Goal: Register for event/course

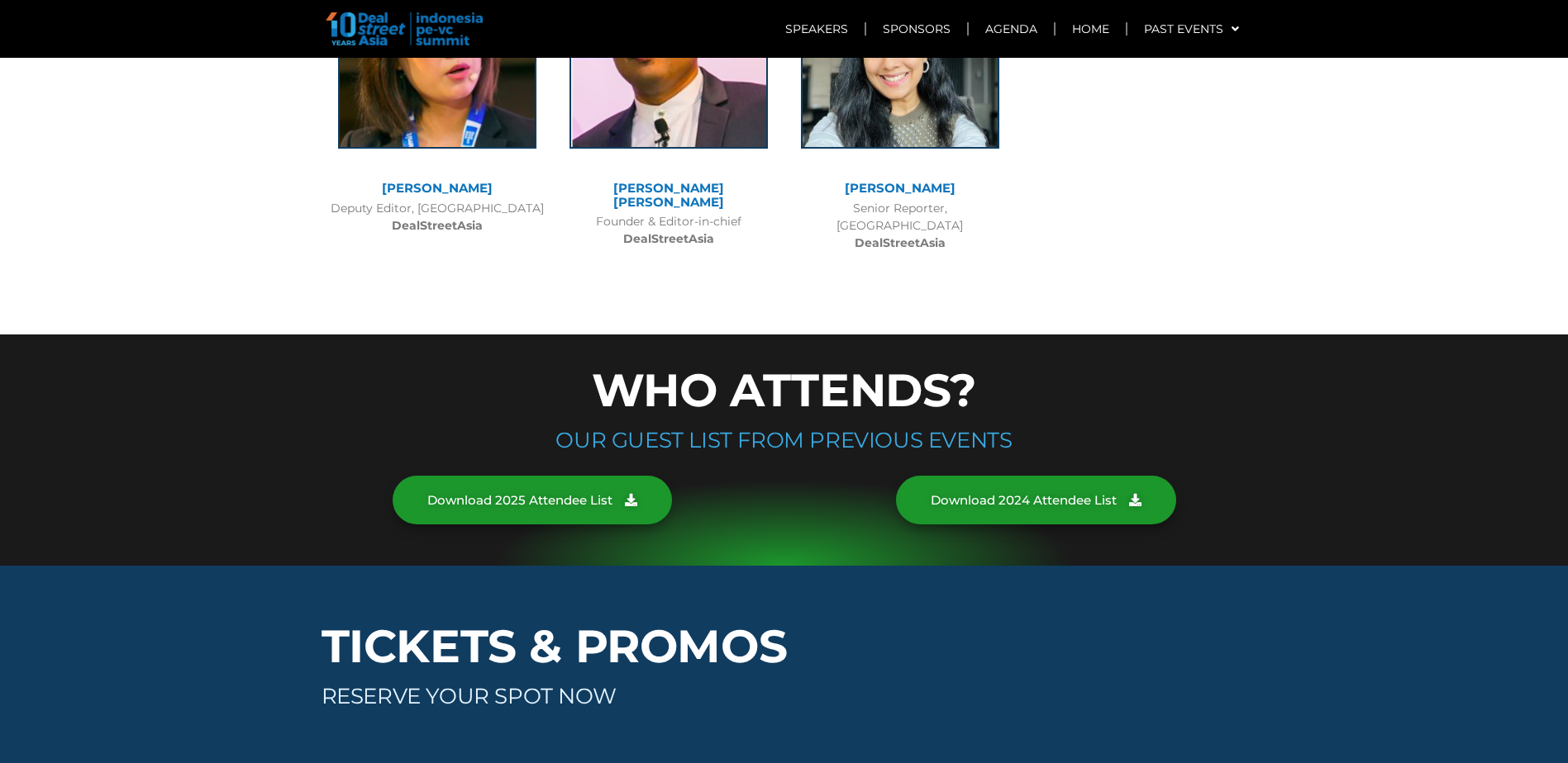
scroll to position [8589, 0]
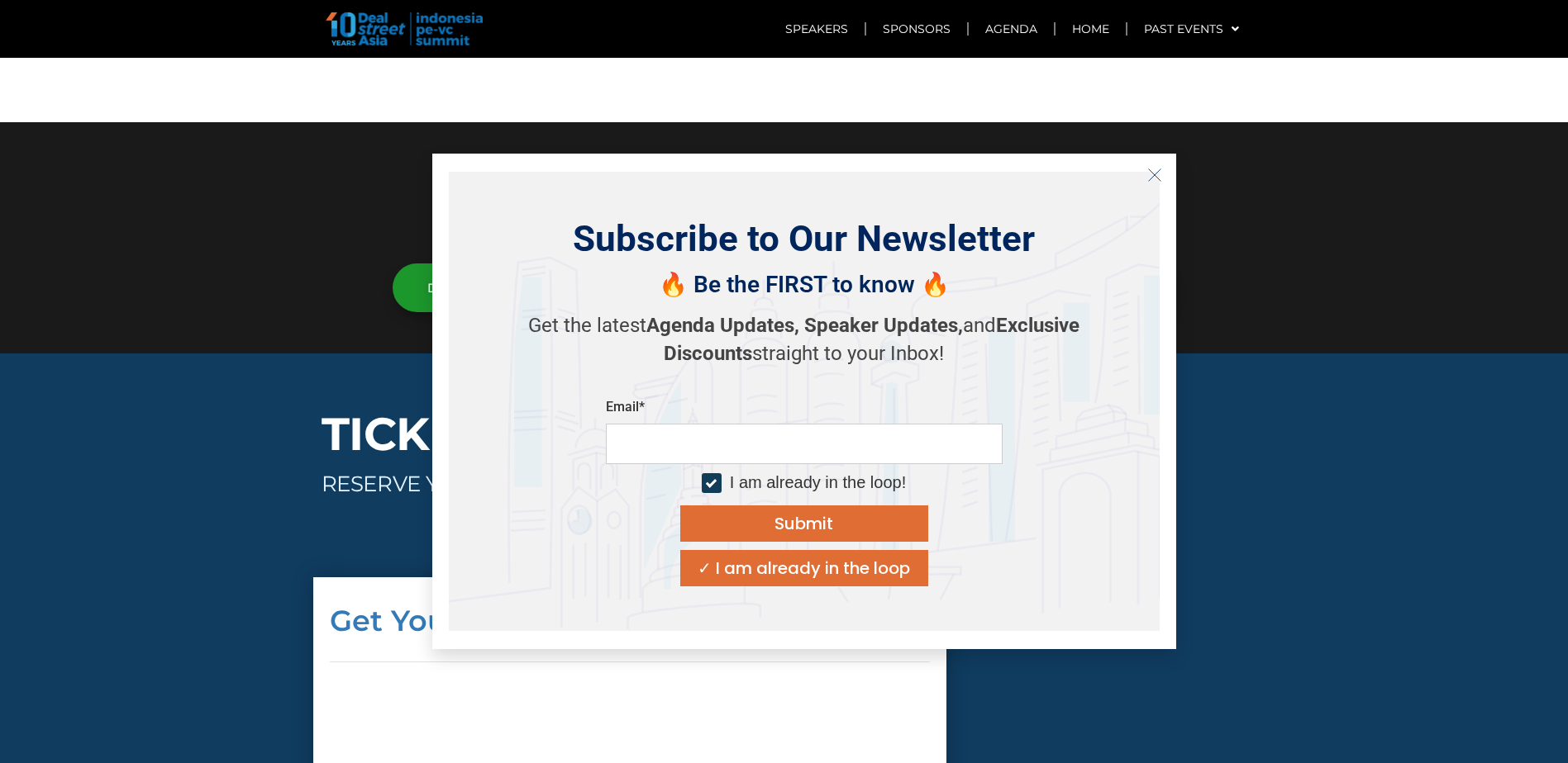
click at [251, 226] on div at bounding box center [784, 238] width 1568 height 232
click at [1152, 176] on icon "Close" at bounding box center [1154, 174] width 15 height 15
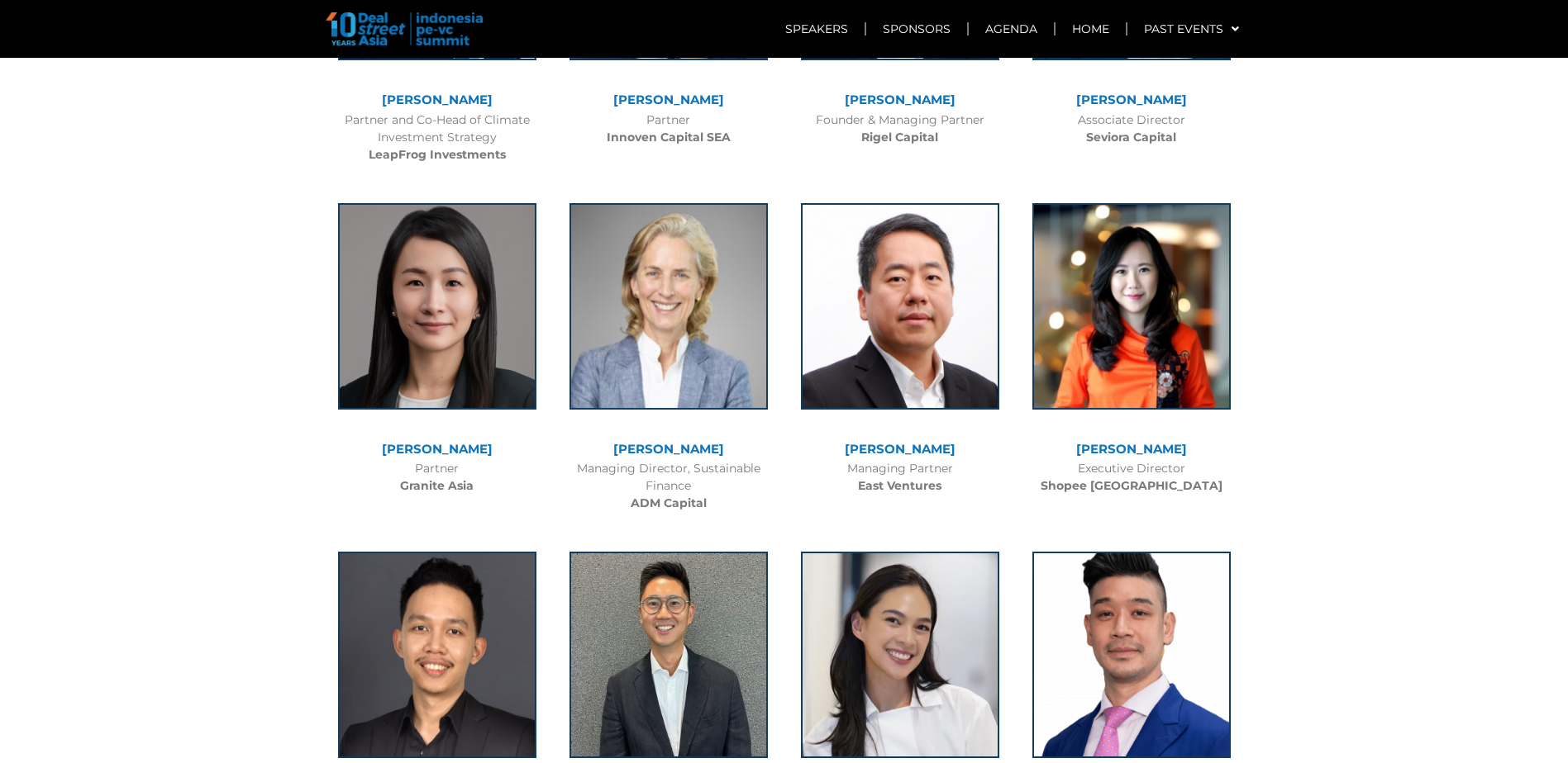
scroll to position [4294, 0]
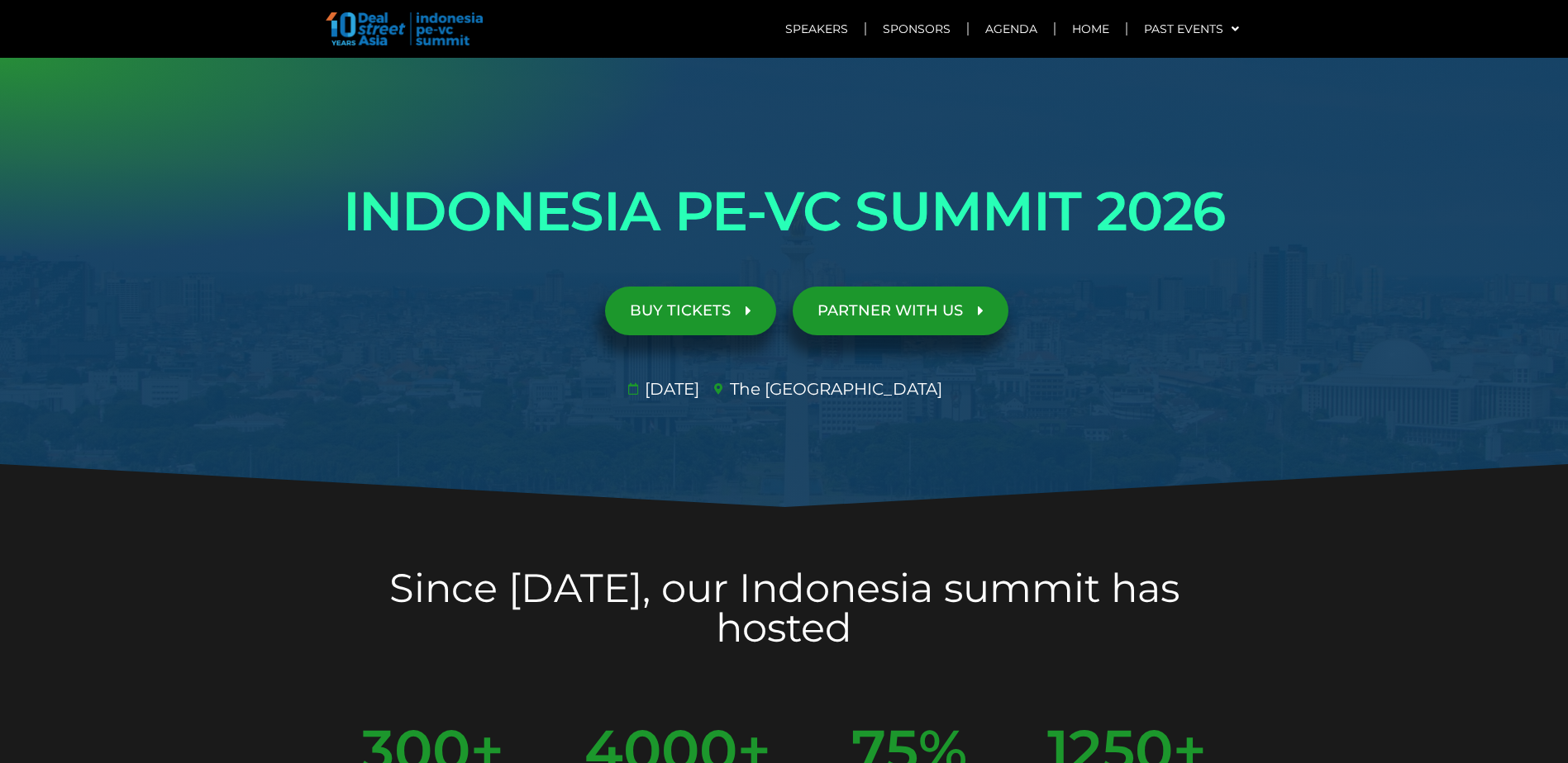
click at [228, 581] on section "Since [DATE], our Indonesia summit has hosted" at bounding box center [784, 611] width 1568 height 205
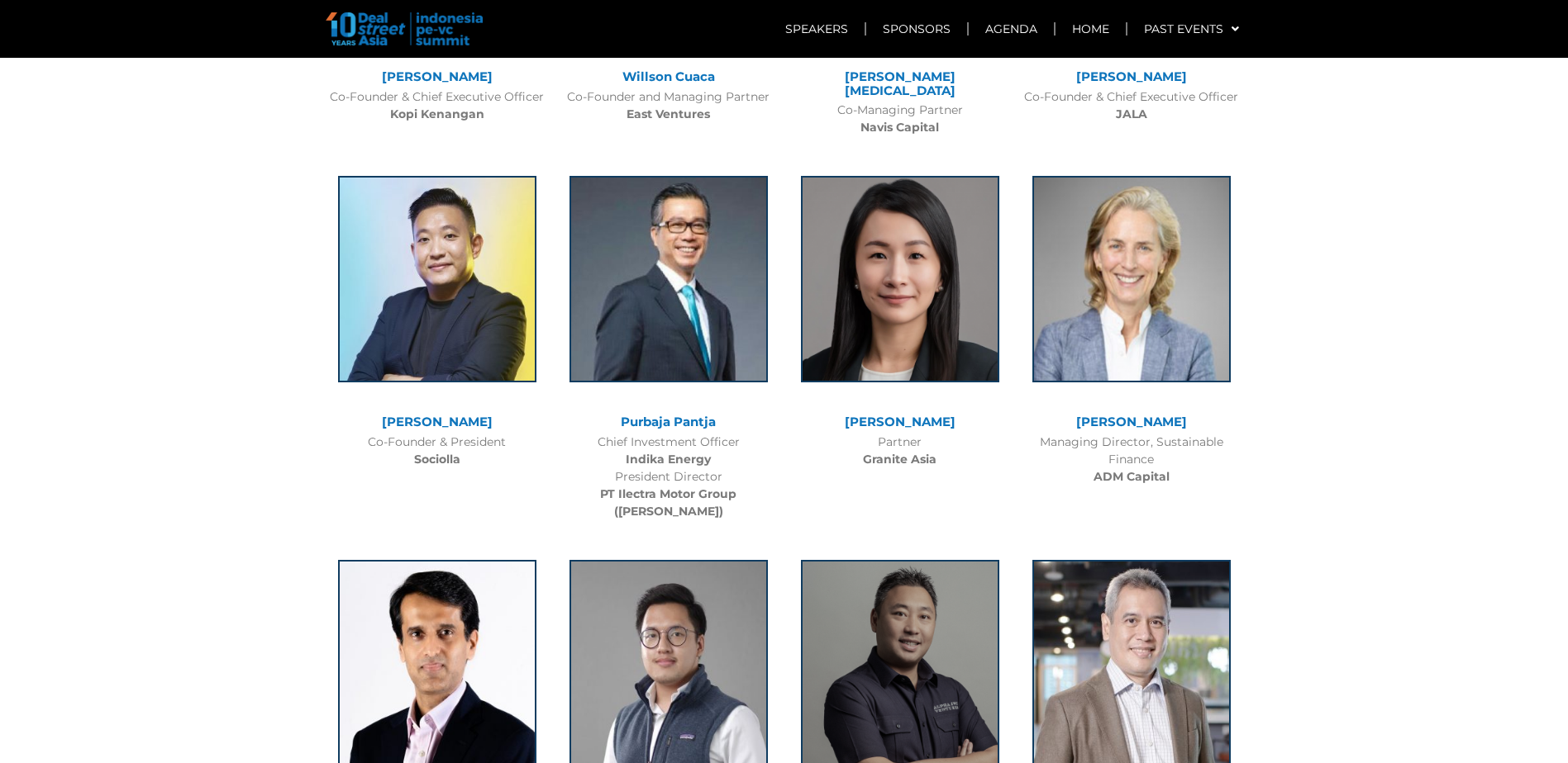
scroll to position [3138, 0]
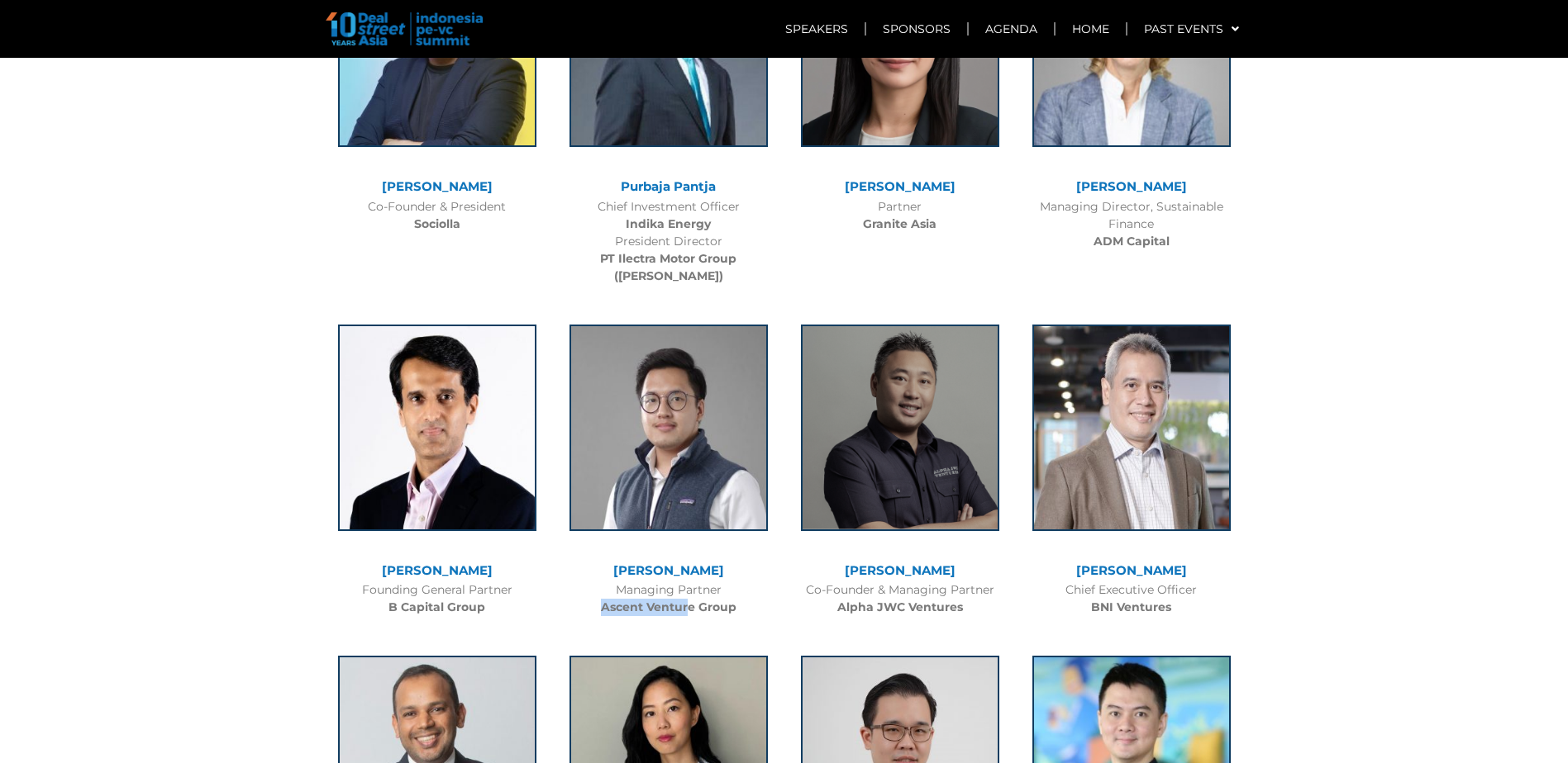
drag, startPoint x: 598, startPoint y: 519, endPoint x: 685, endPoint y: 514, distance: 87.1
click at [685, 581] on div "Managing Partner Ascent Venture Group" at bounding box center [668, 598] width 215 height 35
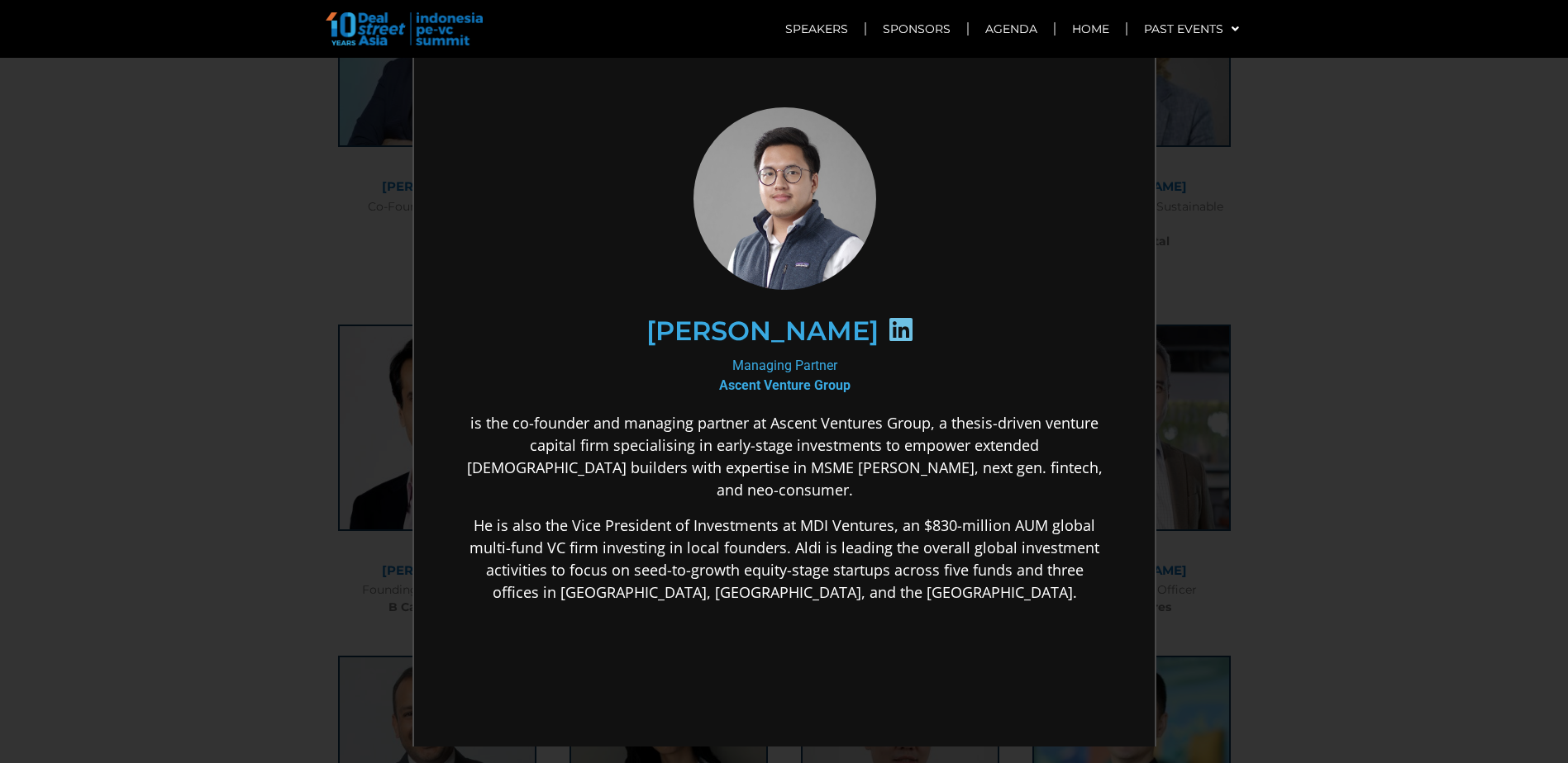
drag, startPoint x: 685, startPoint y: 514, endPoint x: 153, endPoint y: 426, distance: 539.2
click at [153, 426] on div "×" at bounding box center [784, 381] width 1568 height 763
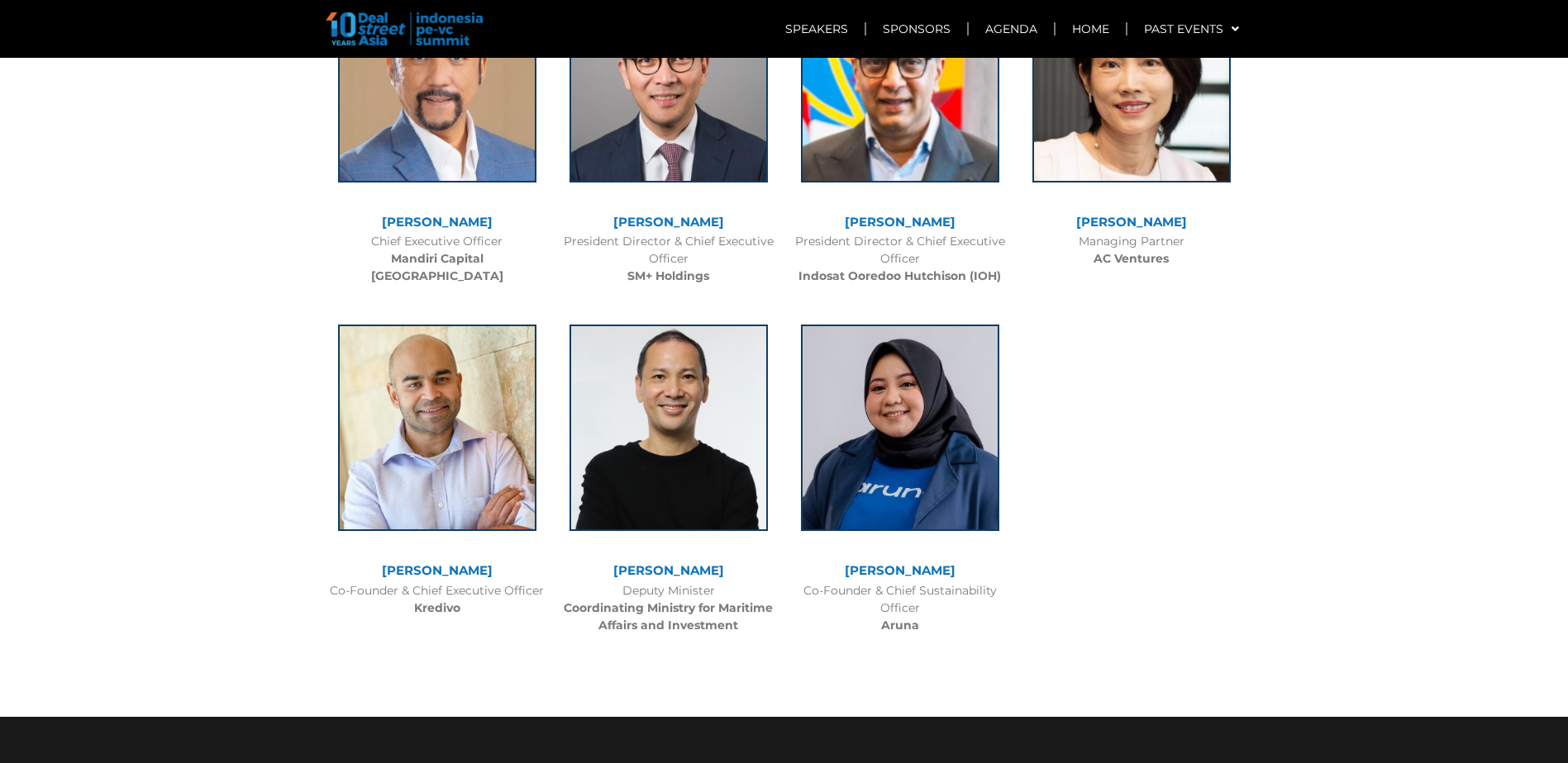
scroll to position [4873, 0]
